Goal: Task Accomplishment & Management: Use online tool/utility

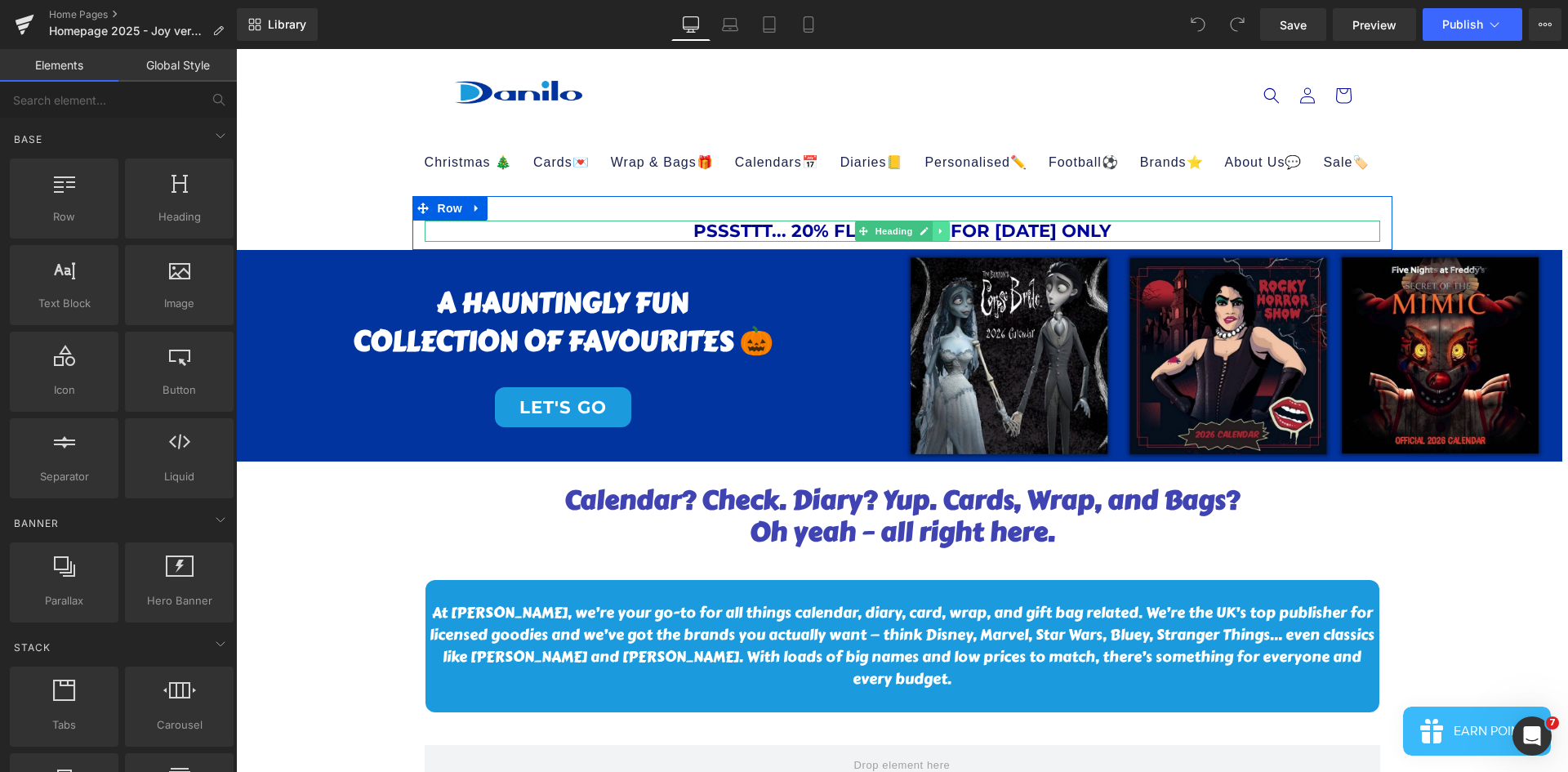
click at [940, 234] on link at bounding box center [942, 231] width 17 height 19
click at [945, 234] on icon at bounding box center [950, 232] width 9 height 9
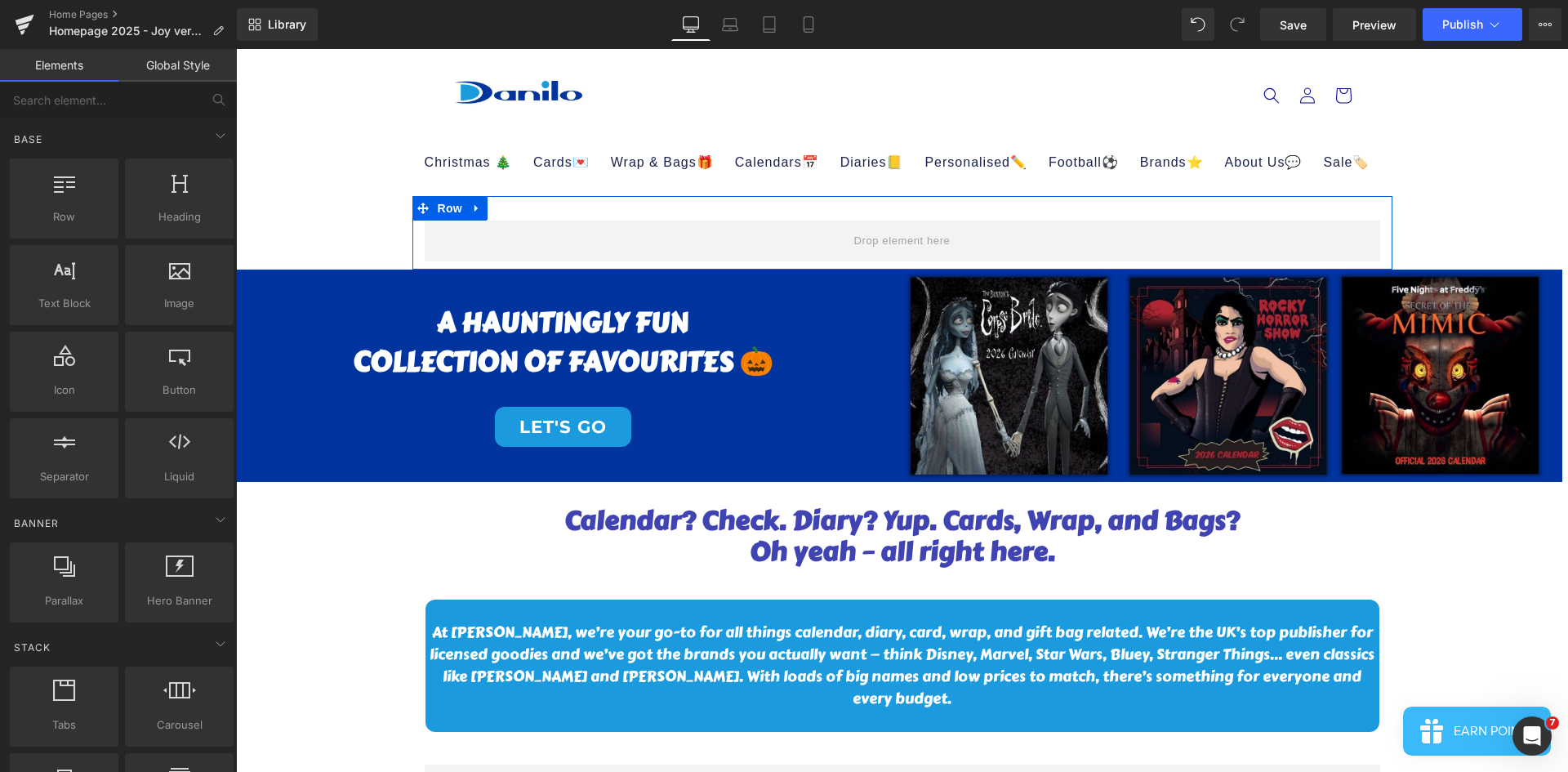
click at [472, 204] on icon at bounding box center [477, 209] width 11 height 12
click at [513, 213] on icon at bounding box center [519, 209] width 11 height 12
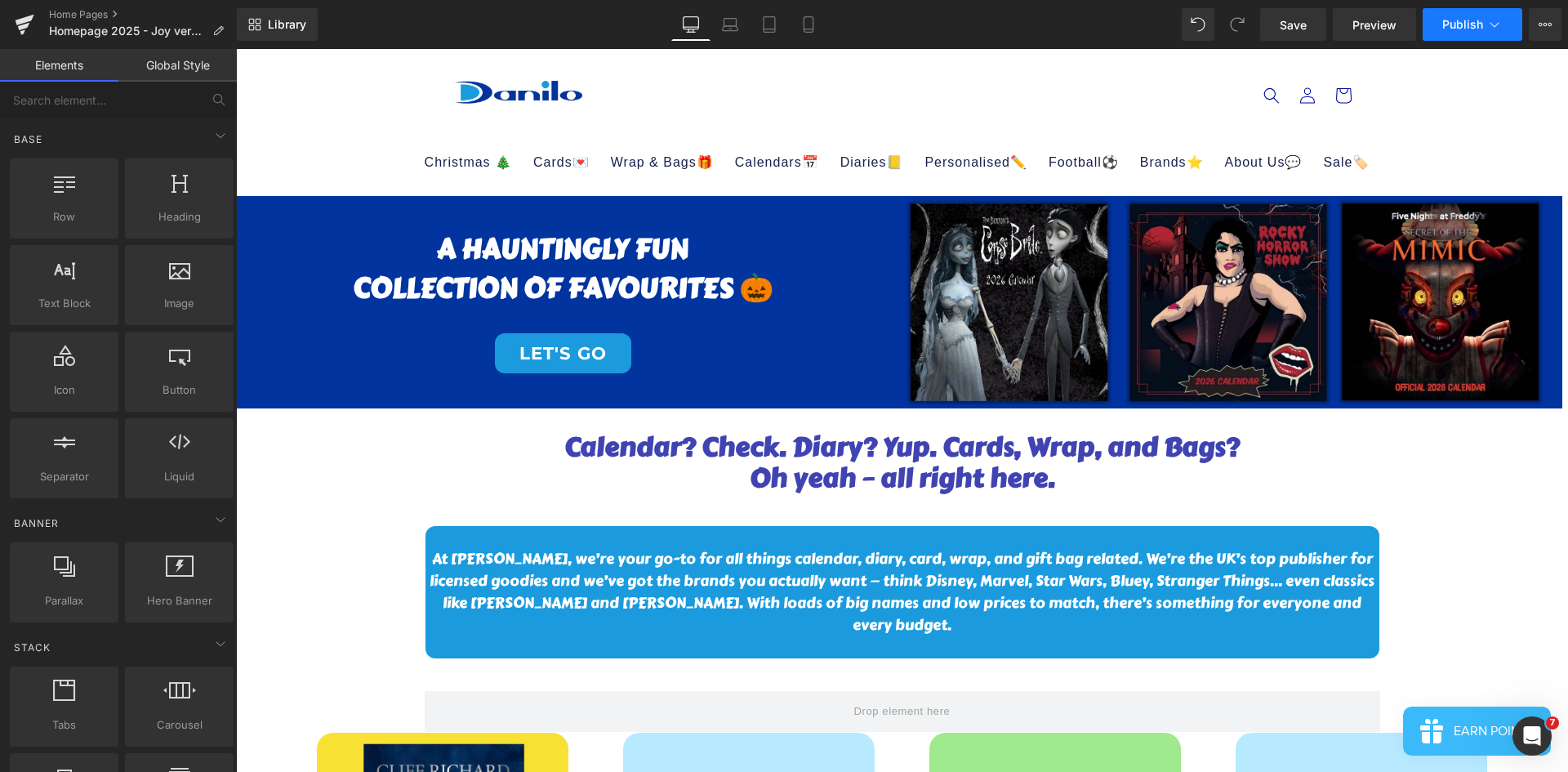
click at [1452, 23] on span "Publish" at bounding box center [1462, 24] width 41 height 13
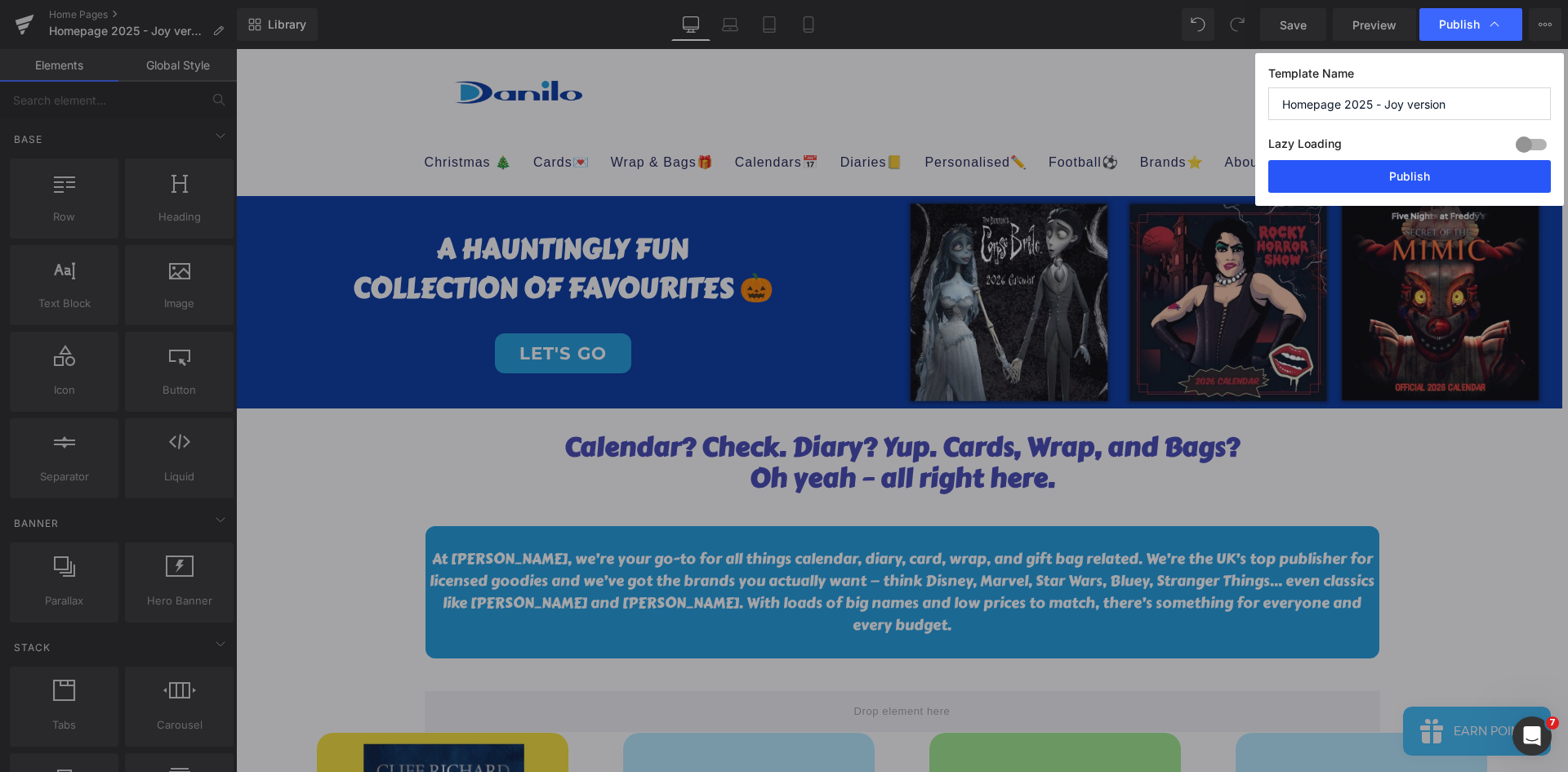
click at [1415, 177] on button "Publish" at bounding box center [1409, 176] width 282 height 32
